Goal: Task Accomplishment & Management: Manage account settings

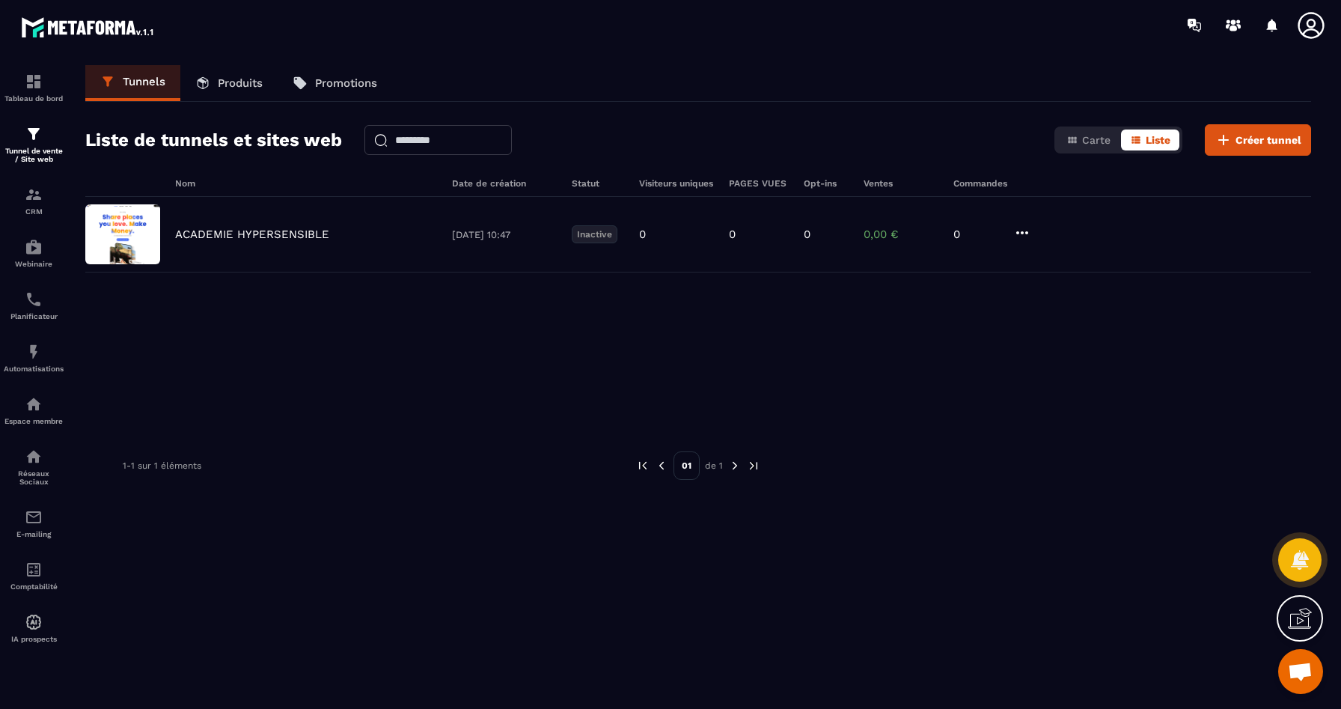
scroll to position [4063, 0]
click at [41, 97] on p "Tableau de bord" at bounding box center [34, 98] width 60 height 8
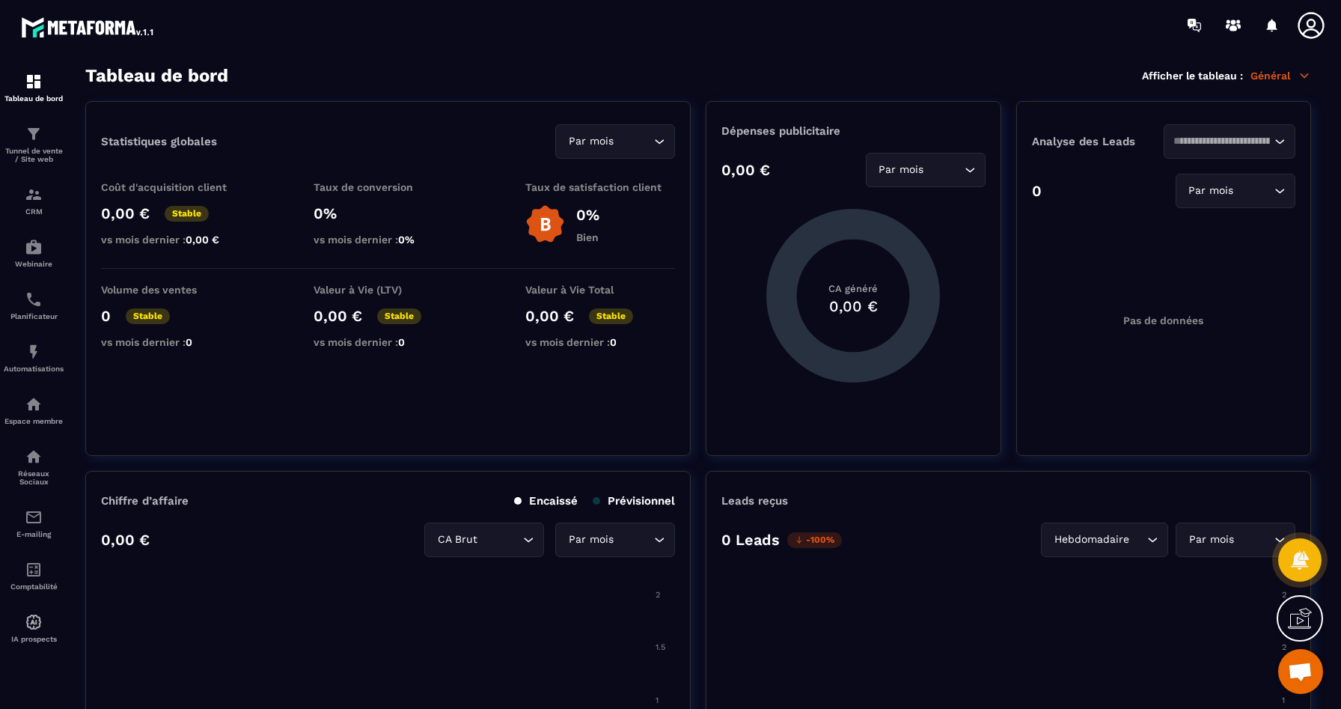
click at [1318, 22] on icon at bounding box center [1311, 25] width 30 height 30
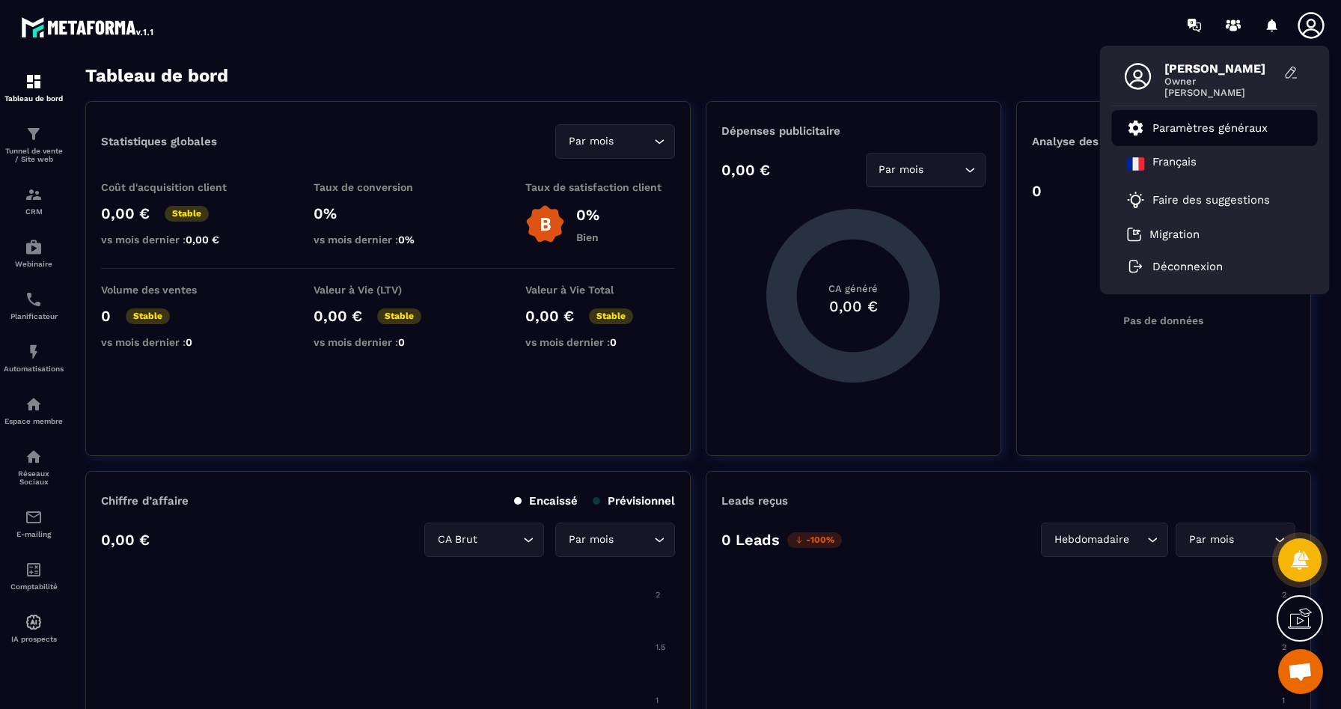
click at [1192, 129] on p "Paramètres généraux" at bounding box center [1209, 127] width 115 height 13
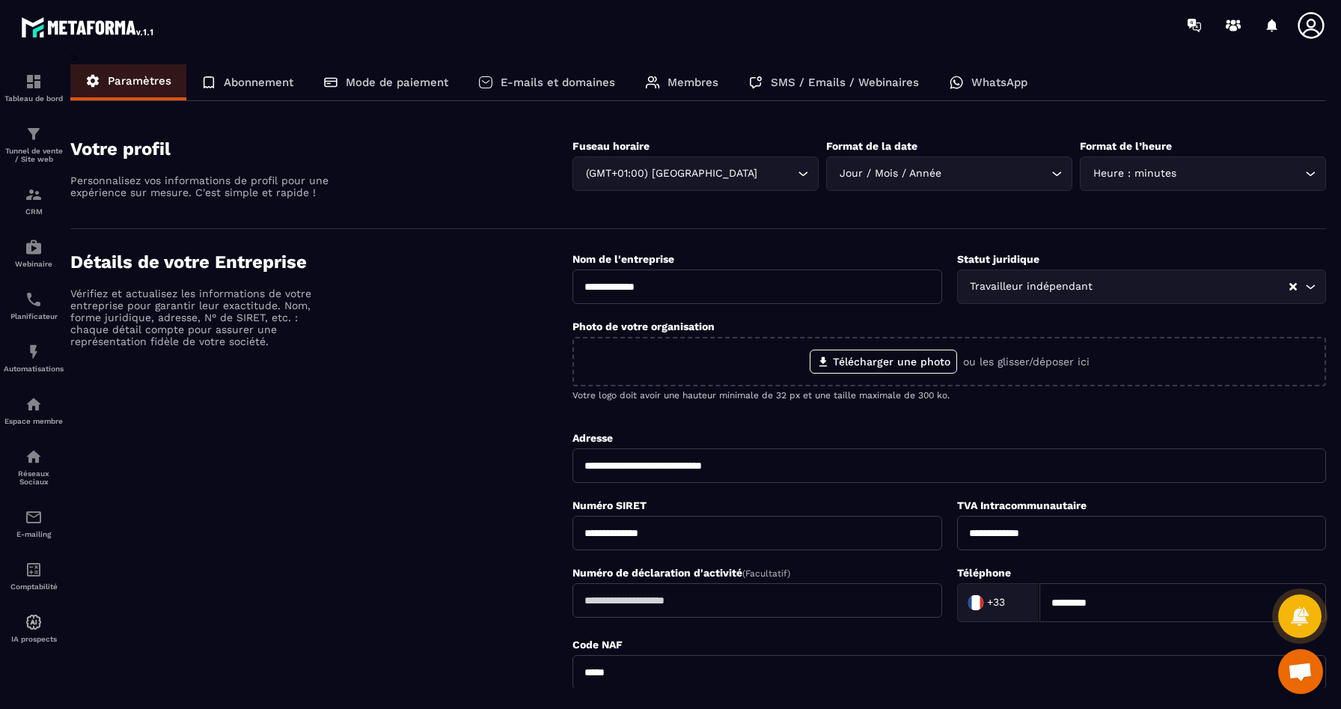
click at [1307, 32] on icon at bounding box center [1311, 25] width 30 height 30
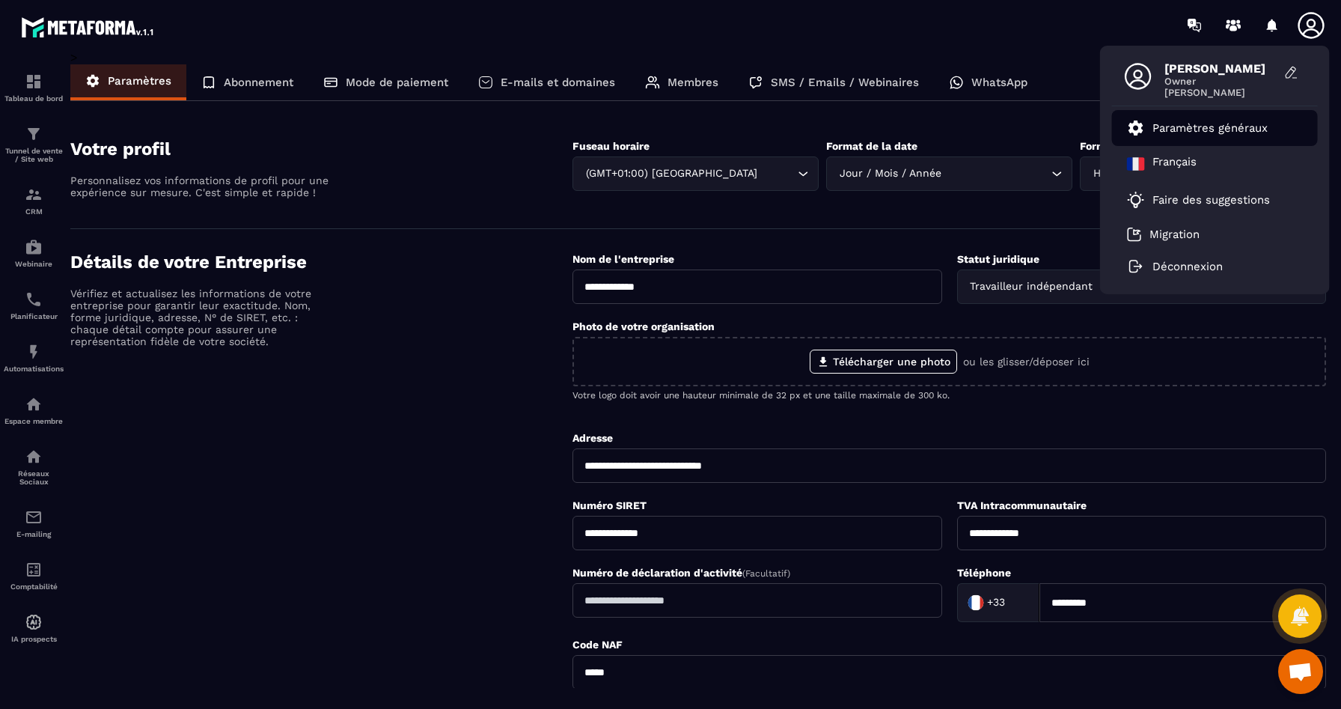
click at [1170, 125] on p "Paramètres généraux" at bounding box center [1209, 127] width 115 height 13
click at [694, 83] on p "Membres" at bounding box center [692, 82] width 51 height 13
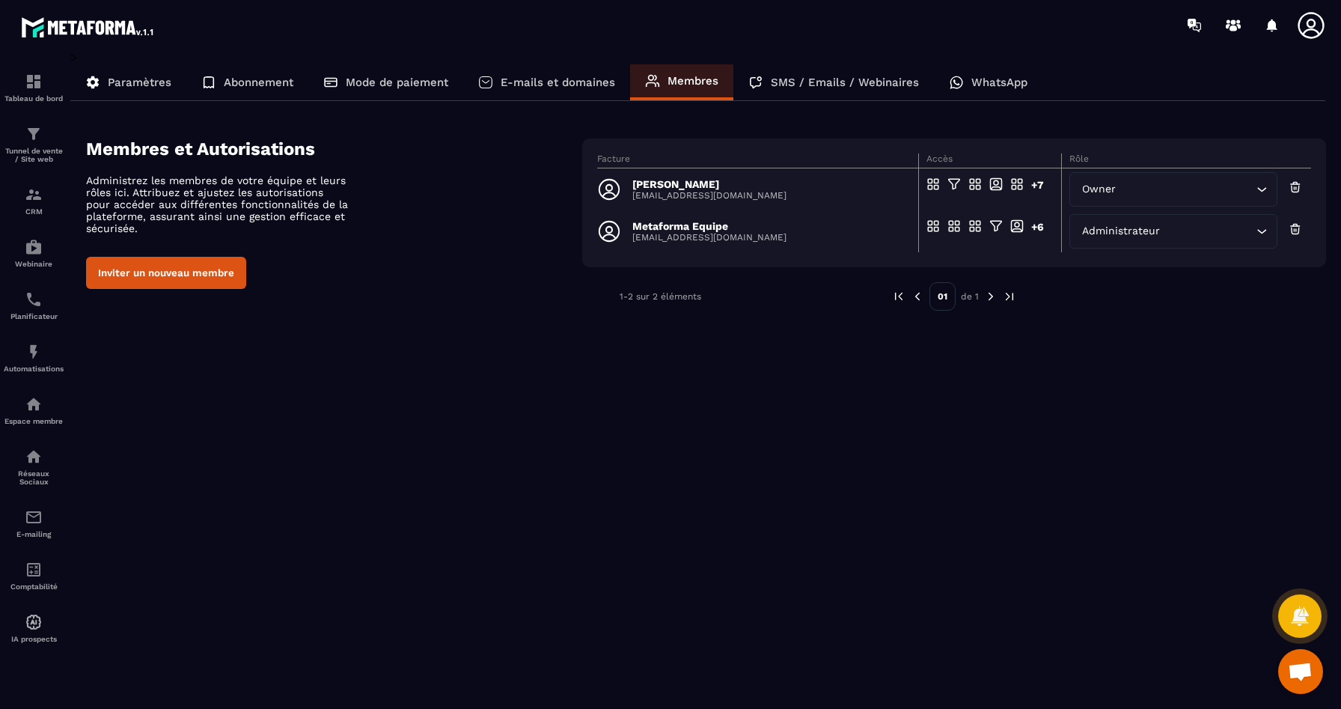
click at [1260, 189] on icon "Search for option" at bounding box center [1262, 189] width 9 height 4
click at [225, 78] on p "Abonnement" at bounding box center [259, 82] width 70 height 13
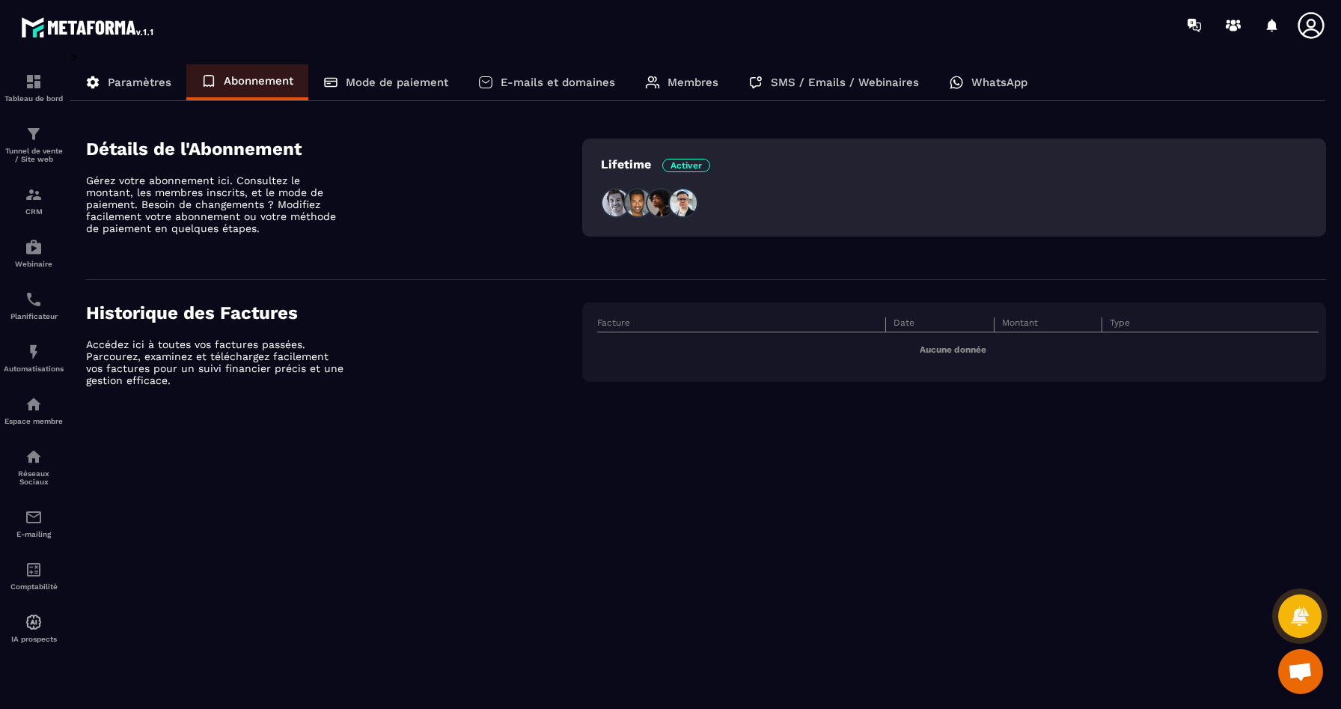
click at [361, 76] on p "Mode de paiement" at bounding box center [397, 82] width 103 height 13
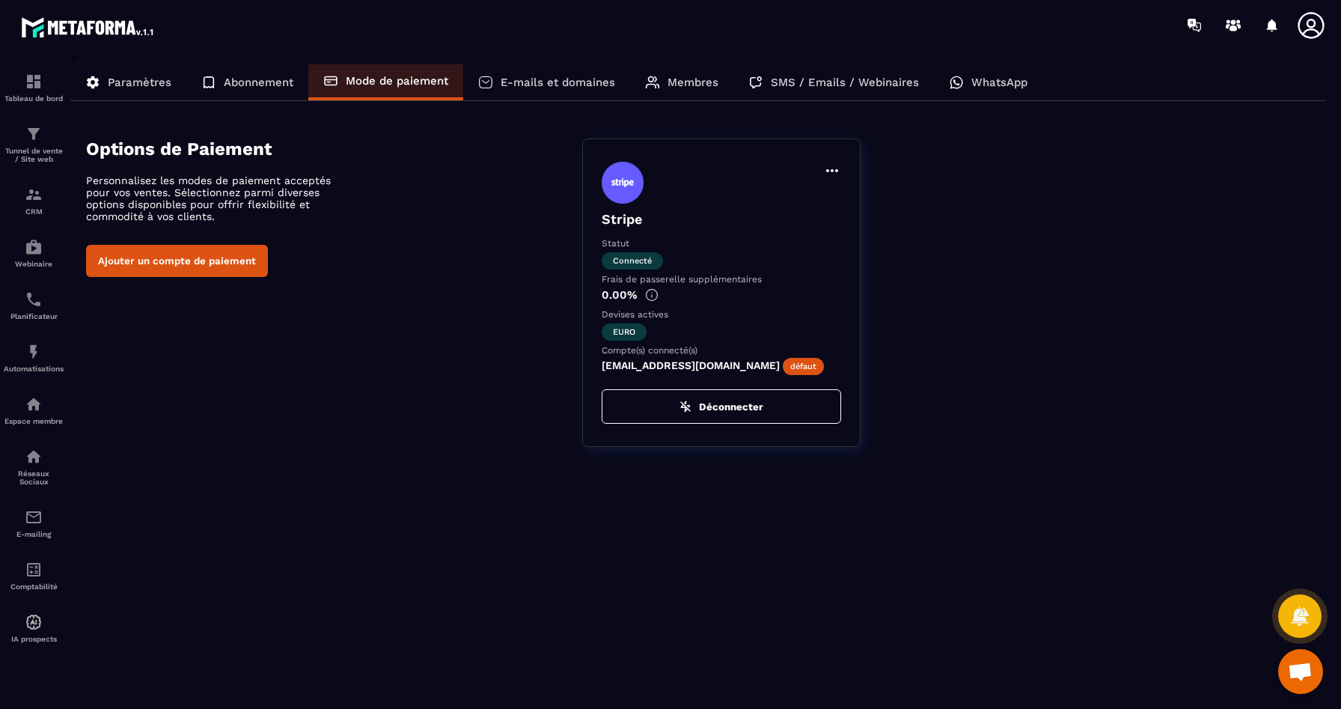
click at [539, 83] on p "E-mails et domaines" at bounding box center [558, 82] width 114 height 13
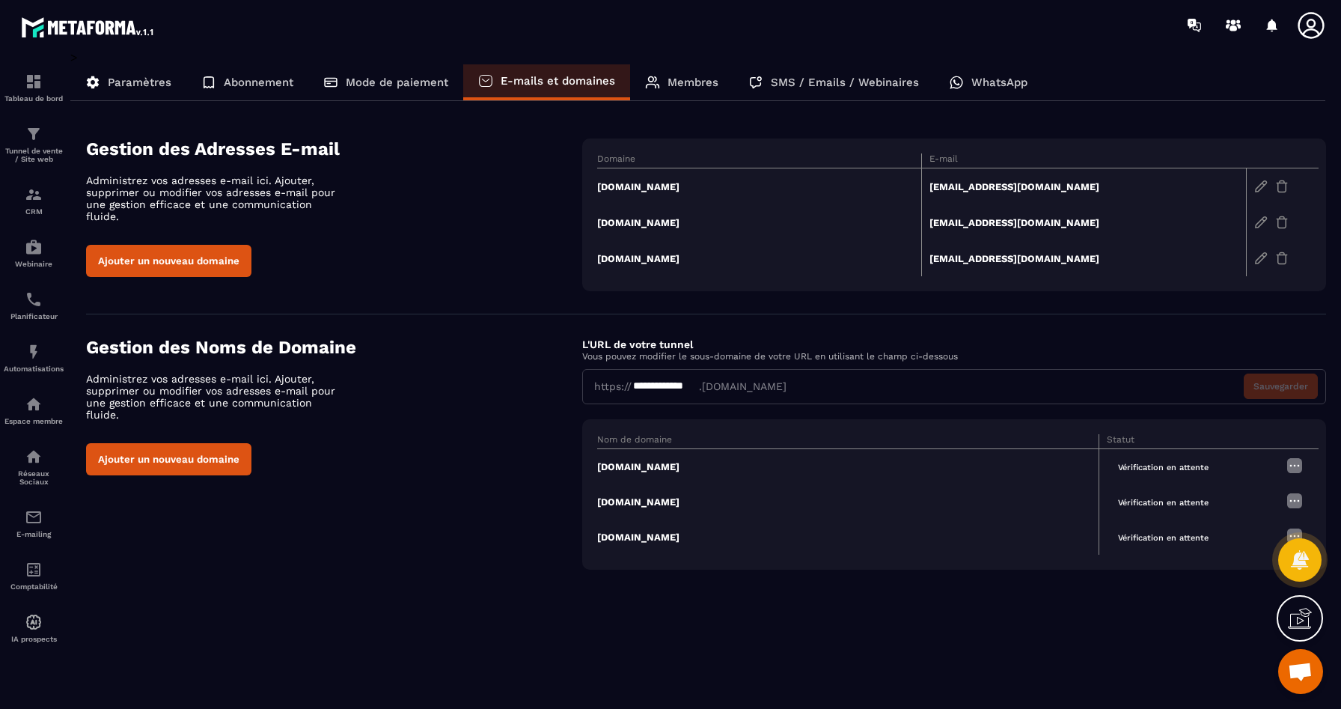
click at [113, 88] on p "Paramètres" at bounding box center [140, 82] width 64 height 13
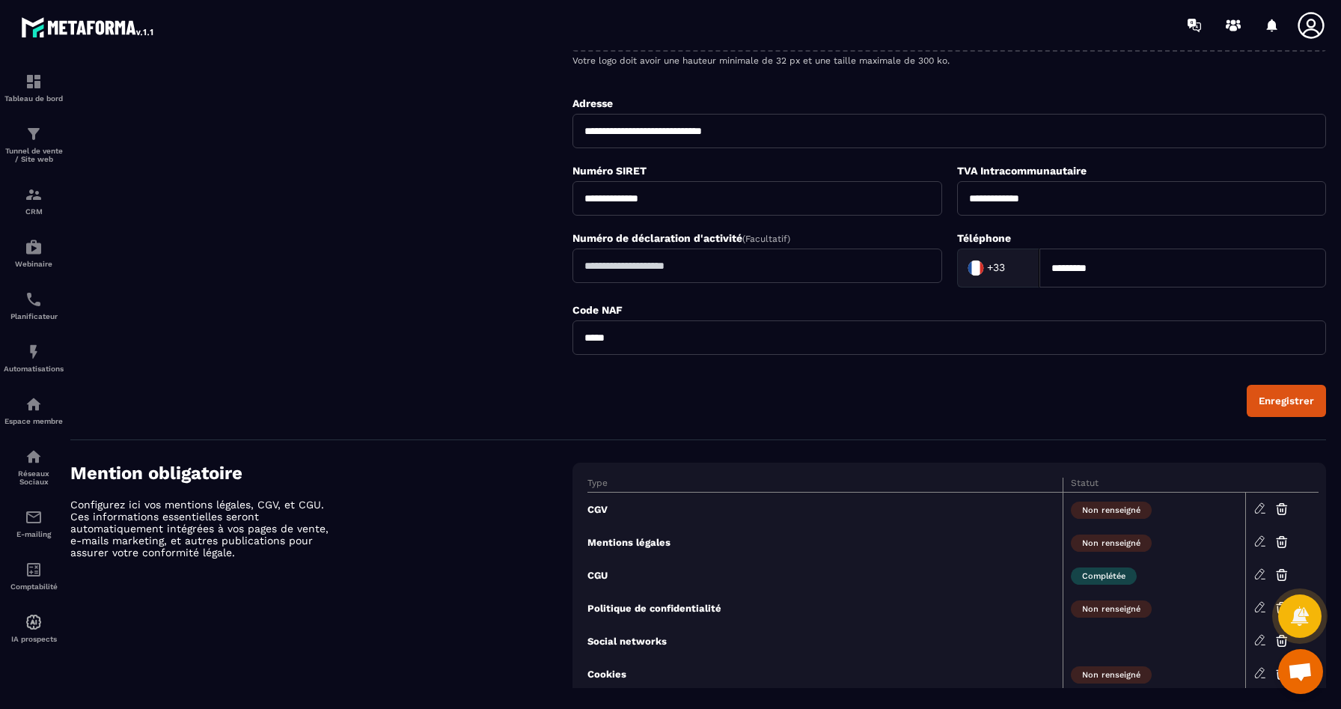
scroll to position [374, 0]
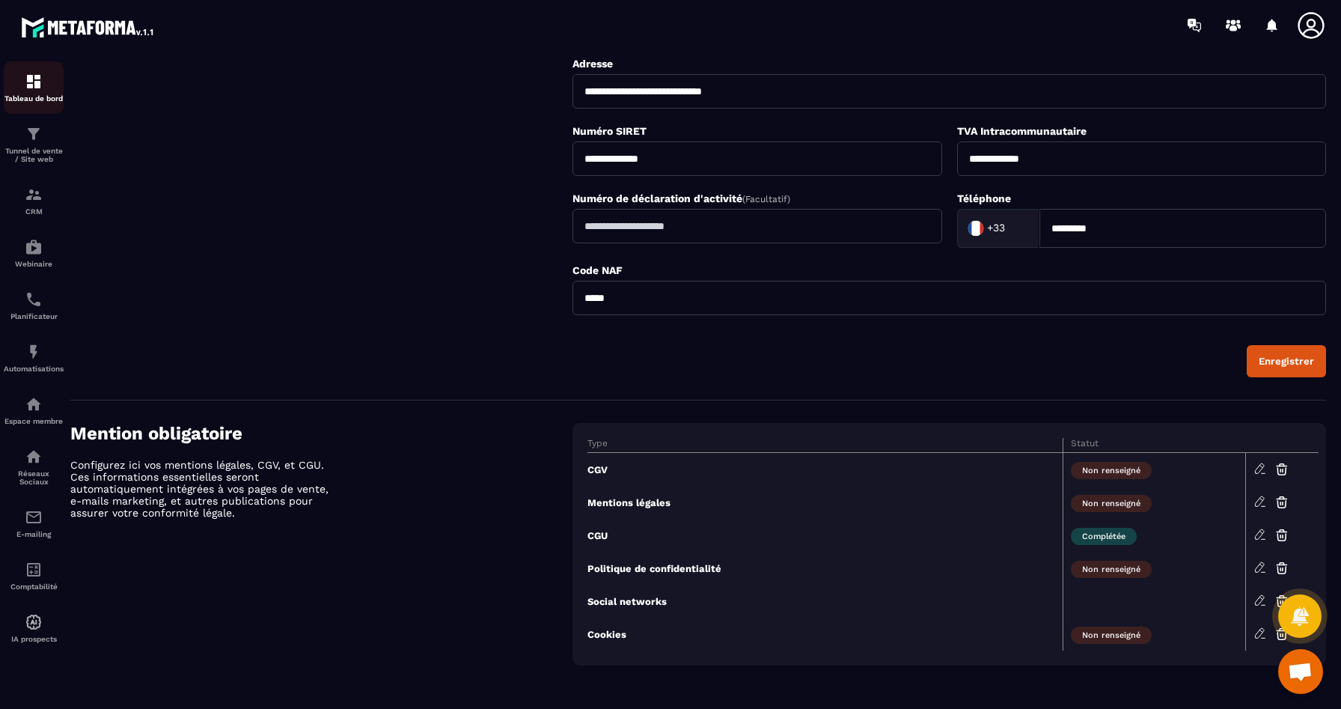
click at [34, 89] on img at bounding box center [34, 82] width 18 height 18
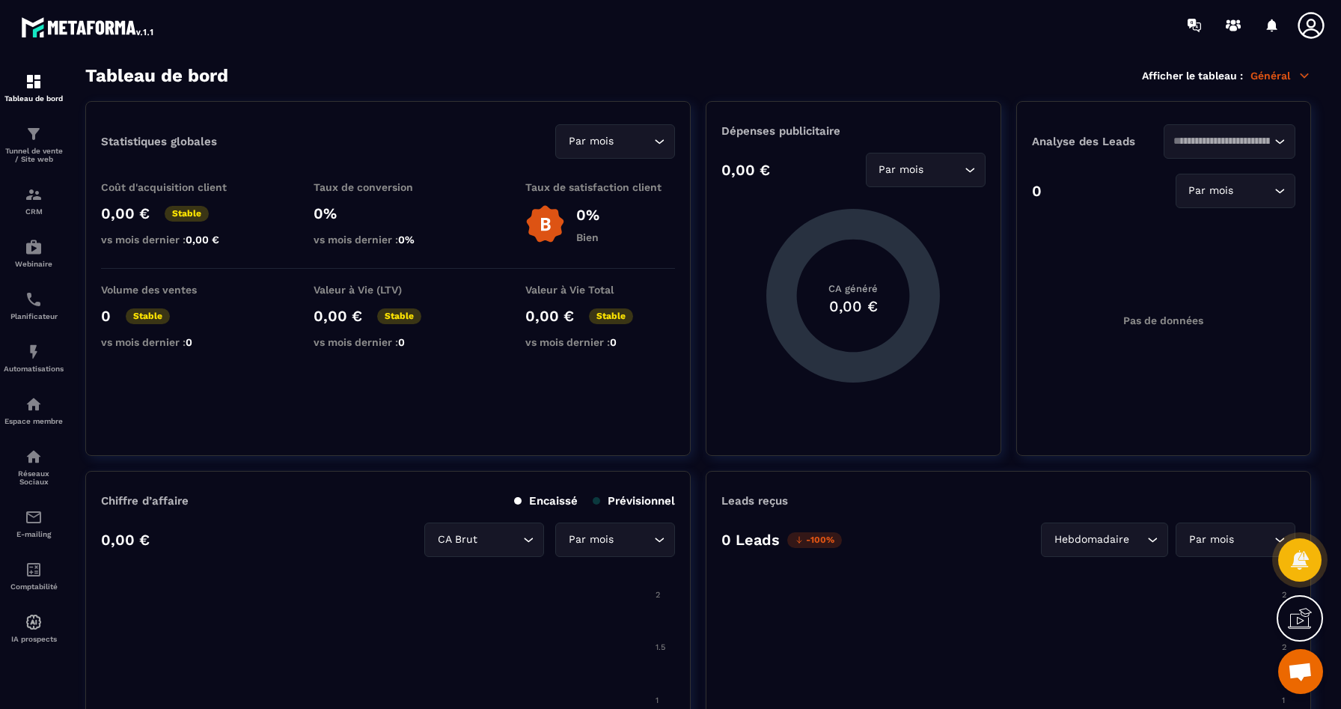
click at [1312, 22] on icon at bounding box center [1311, 25] width 30 height 30
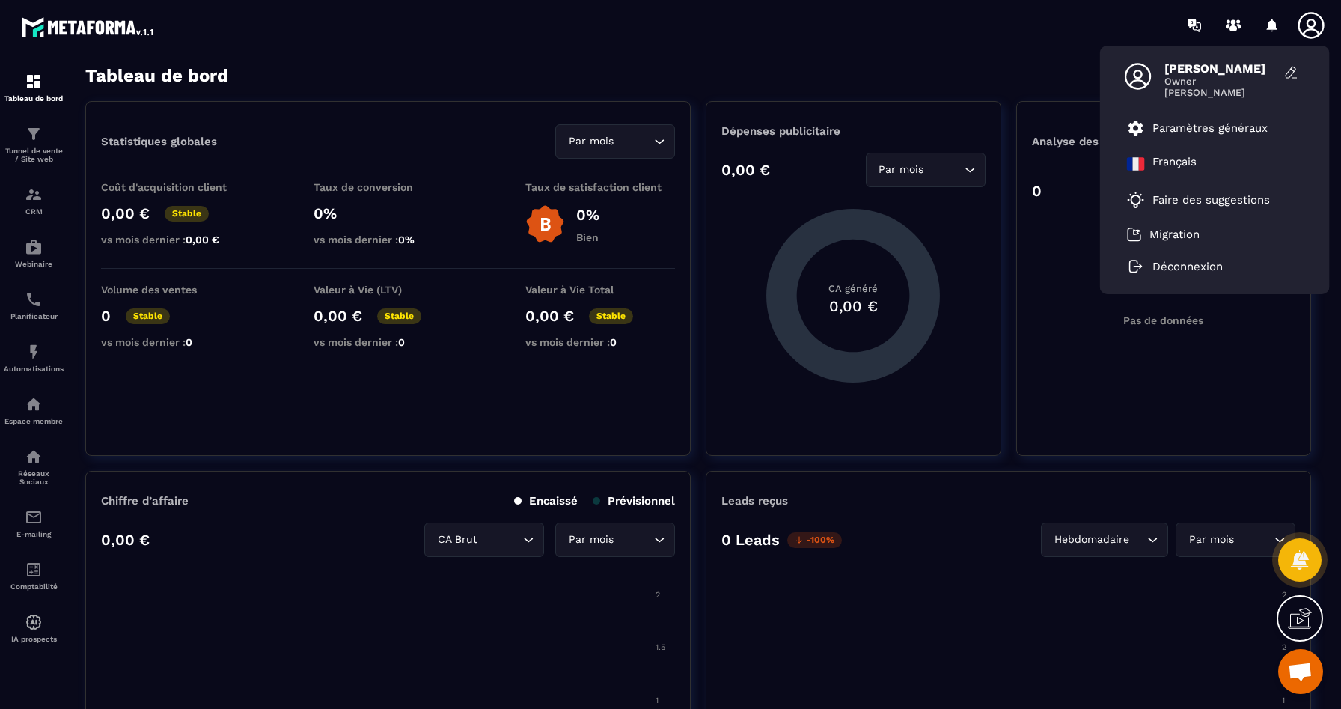
click at [1195, 87] on span "[PERSON_NAME]" at bounding box center [1220, 92] width 112 height 11
click at [1290, 73] on icon at bounding box center [1291, 72] width 15 height 15
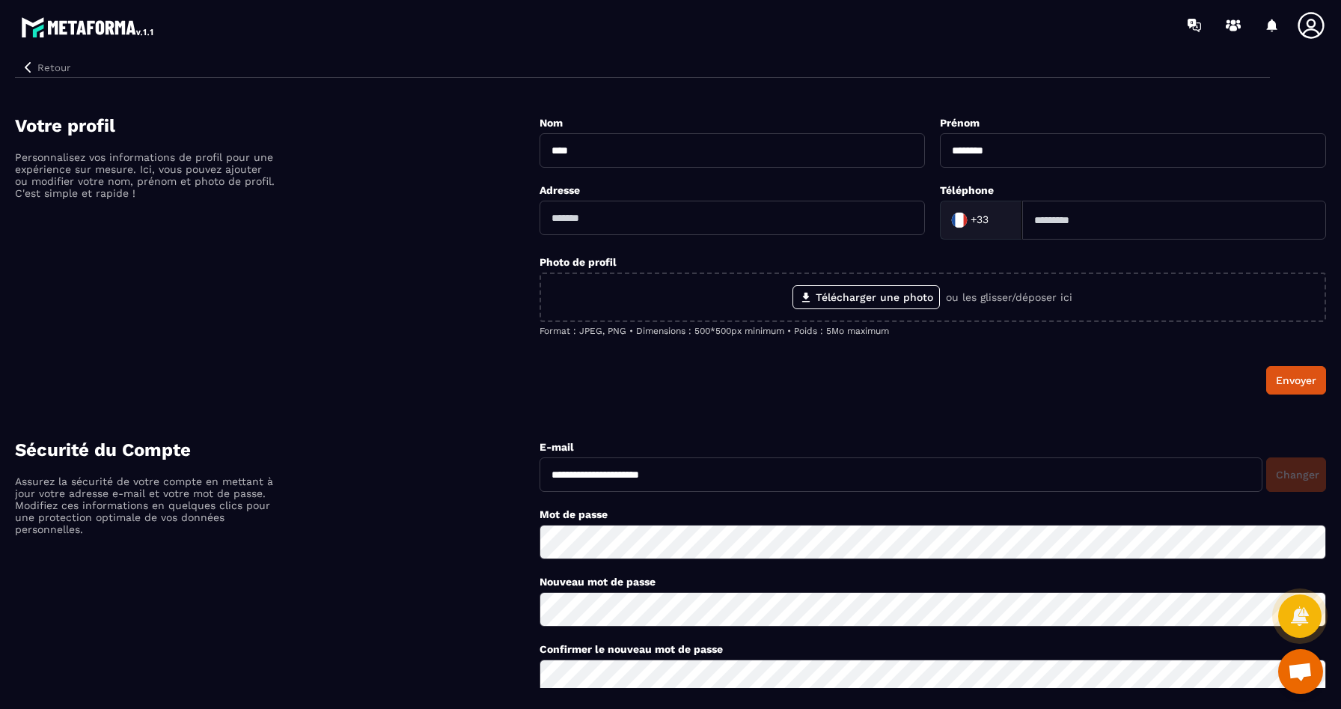
click at [1307, 33] on icon at bounding box center [1311, 25] width 30 height 30
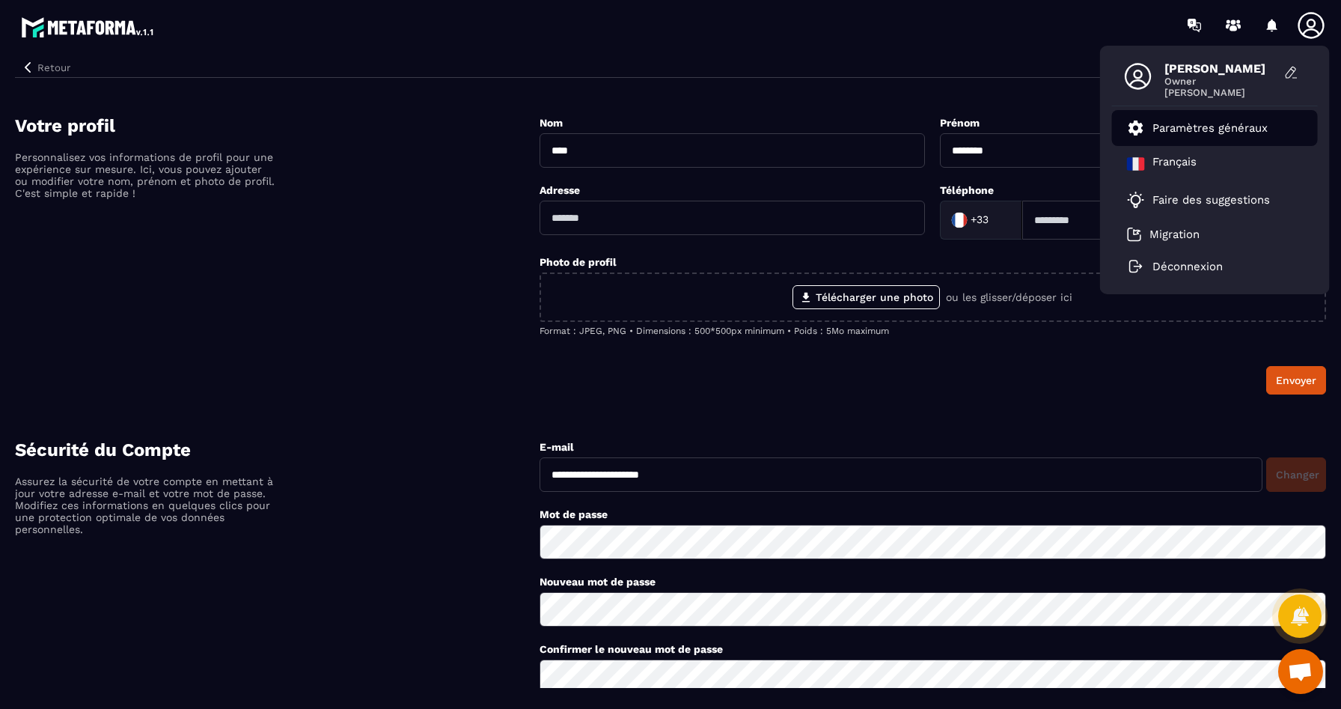
click at [1155, 129] on p "Paramètres généraux" at bounding box center [1209, 127] width 115 height 13
